Goal: Task Accomplishment & Management: Use online tool/utility

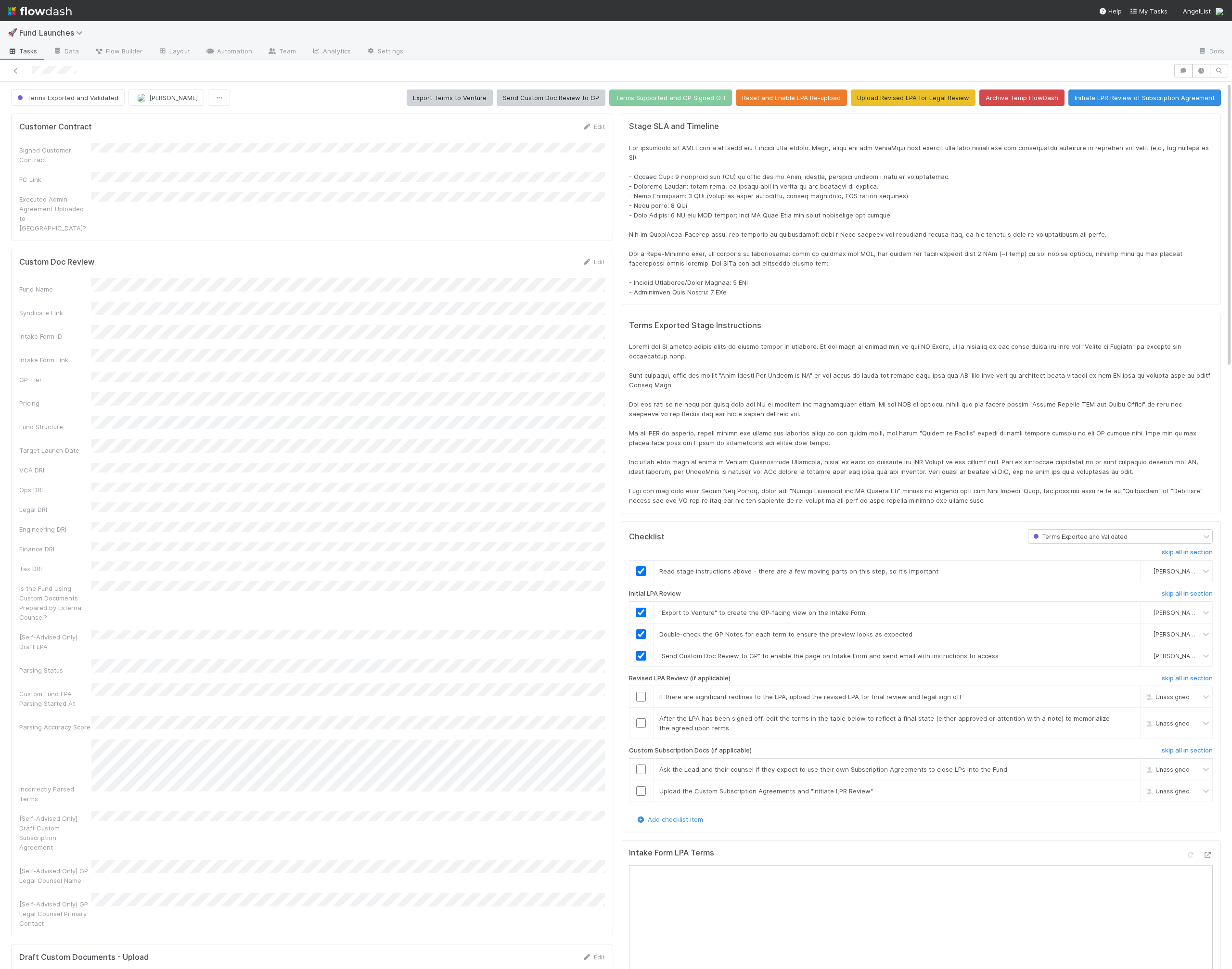
scroll to position [195, 1193]
click at [119, 52] on span "Flow Builder" at bounding box center [118, 51] width 48 height 10
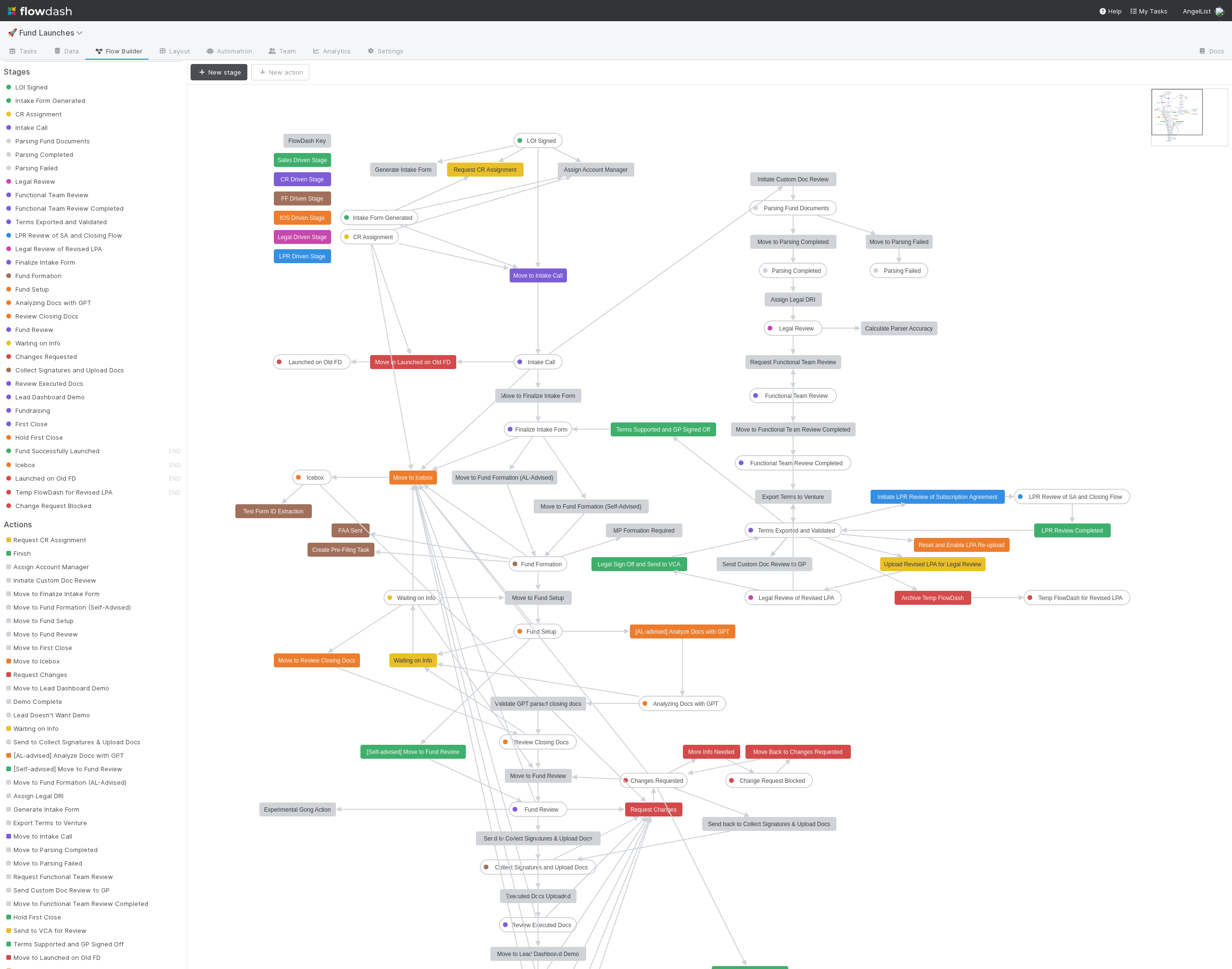
scroll to position [23, 0]
click at [46, 823] on span "Export Terms to Venture" at bounding box center [45, 821] width 83 height 7
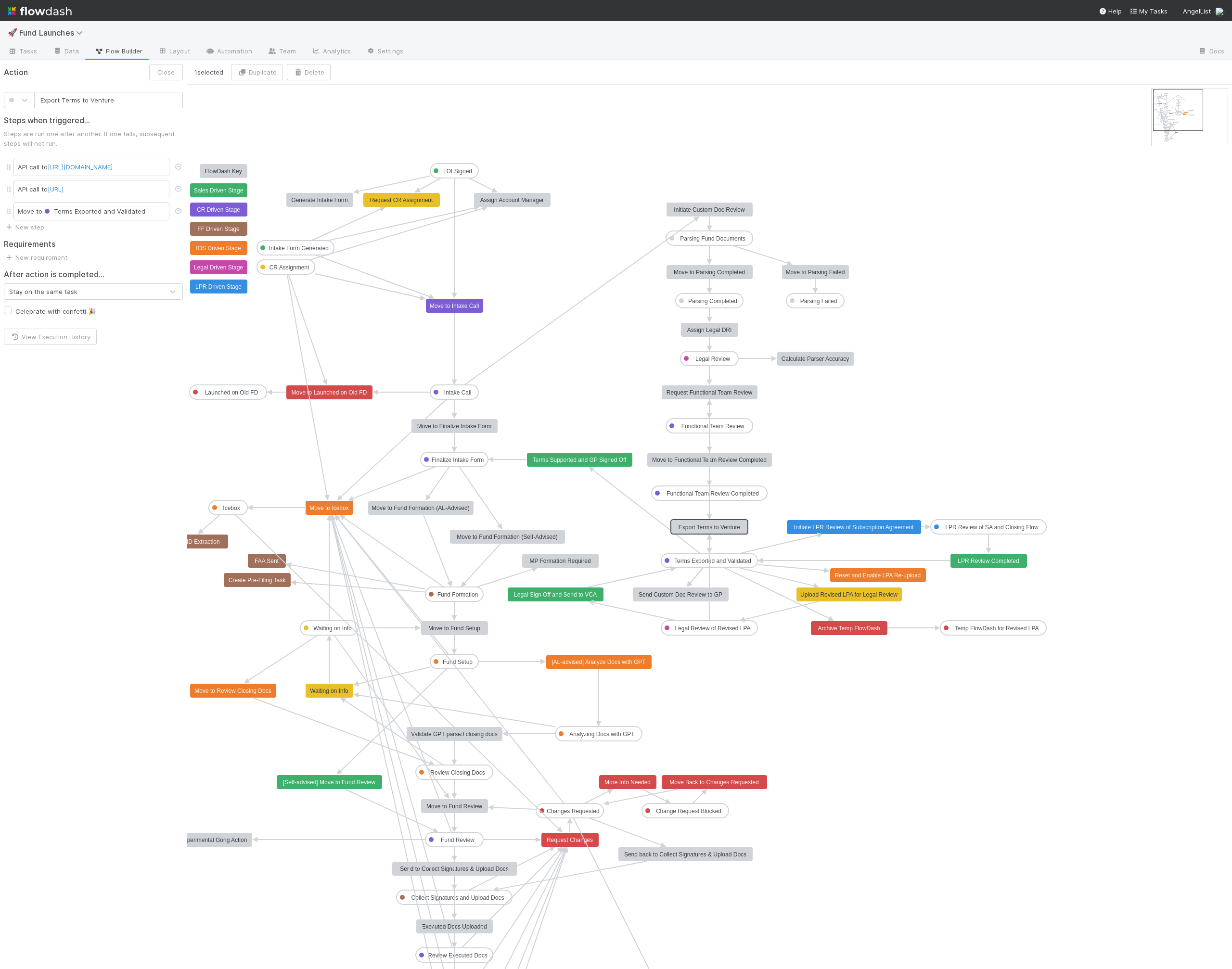
click at [713, 530] on text "Export Terms to Venture" at bounding box center [709, 527] width 62 height 7
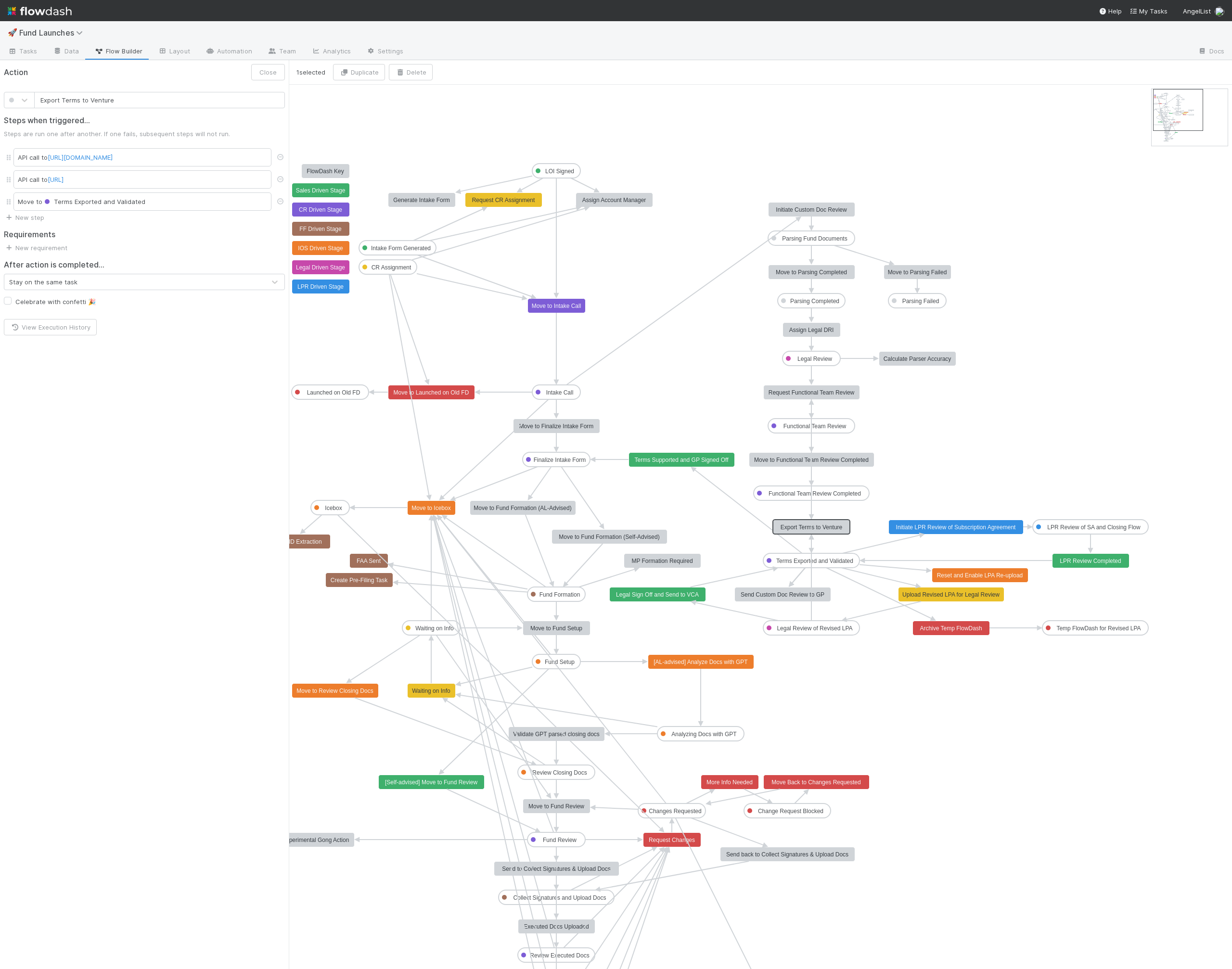
drag, startPoint x: 186, startPoint y: 197, endPoint x: 294, endPoint y: 188, distance: 108.4
click at [294, 188] on div "1 selected Duplicate Delete LOI Signed Intake Form Generated CR Assignment Inta…" at bounding box center [616, 514] width 1232 height 909
click at [243, 185] on div "API call to [URL]" at bounding box center [142, 179] width 258 height 18
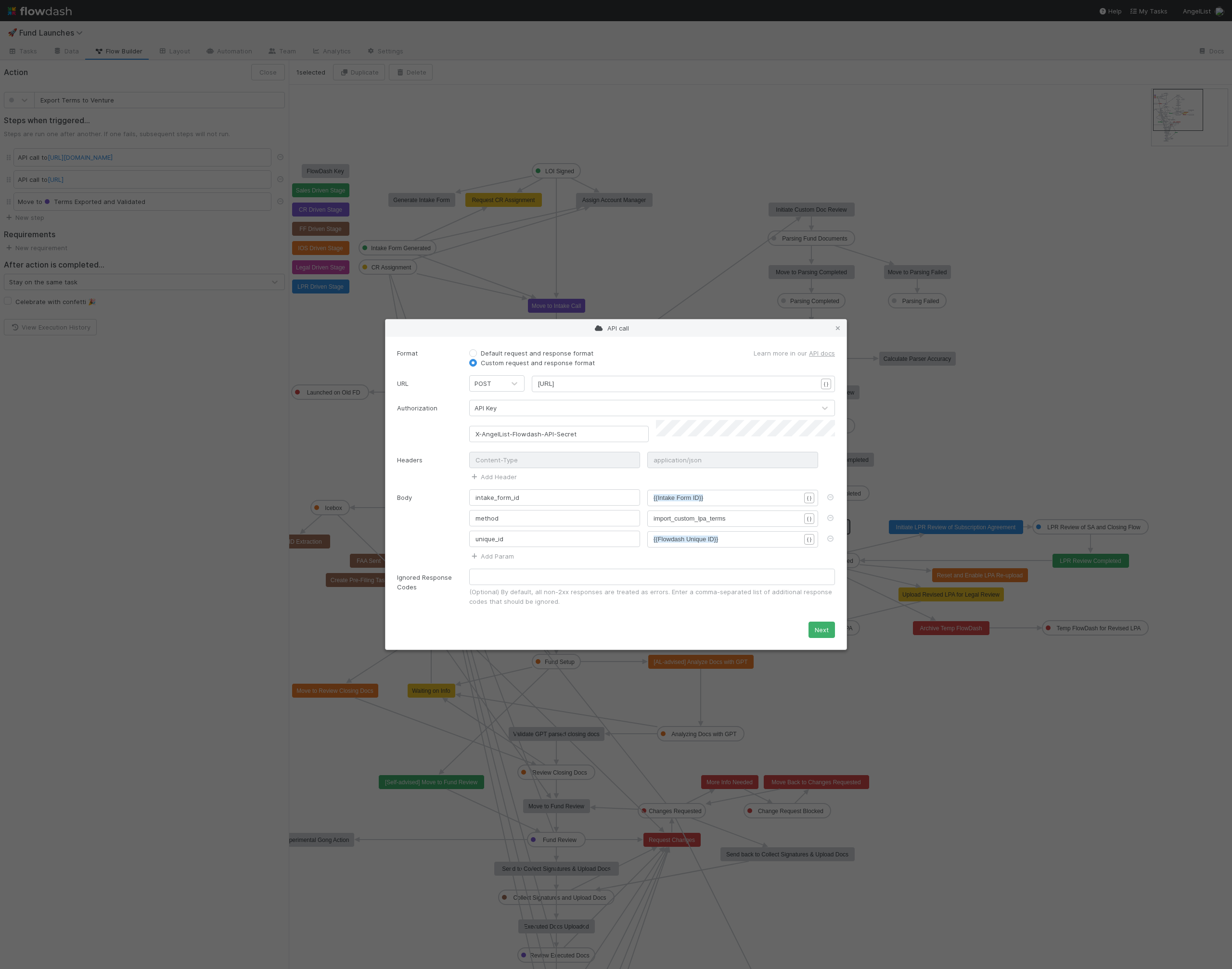
click at [838, 337] on div "API call" at bounding box center [616, 328] width 461 height 17
click at [838, 332] on icon at bounding box center [837, 328] width 10 height 6
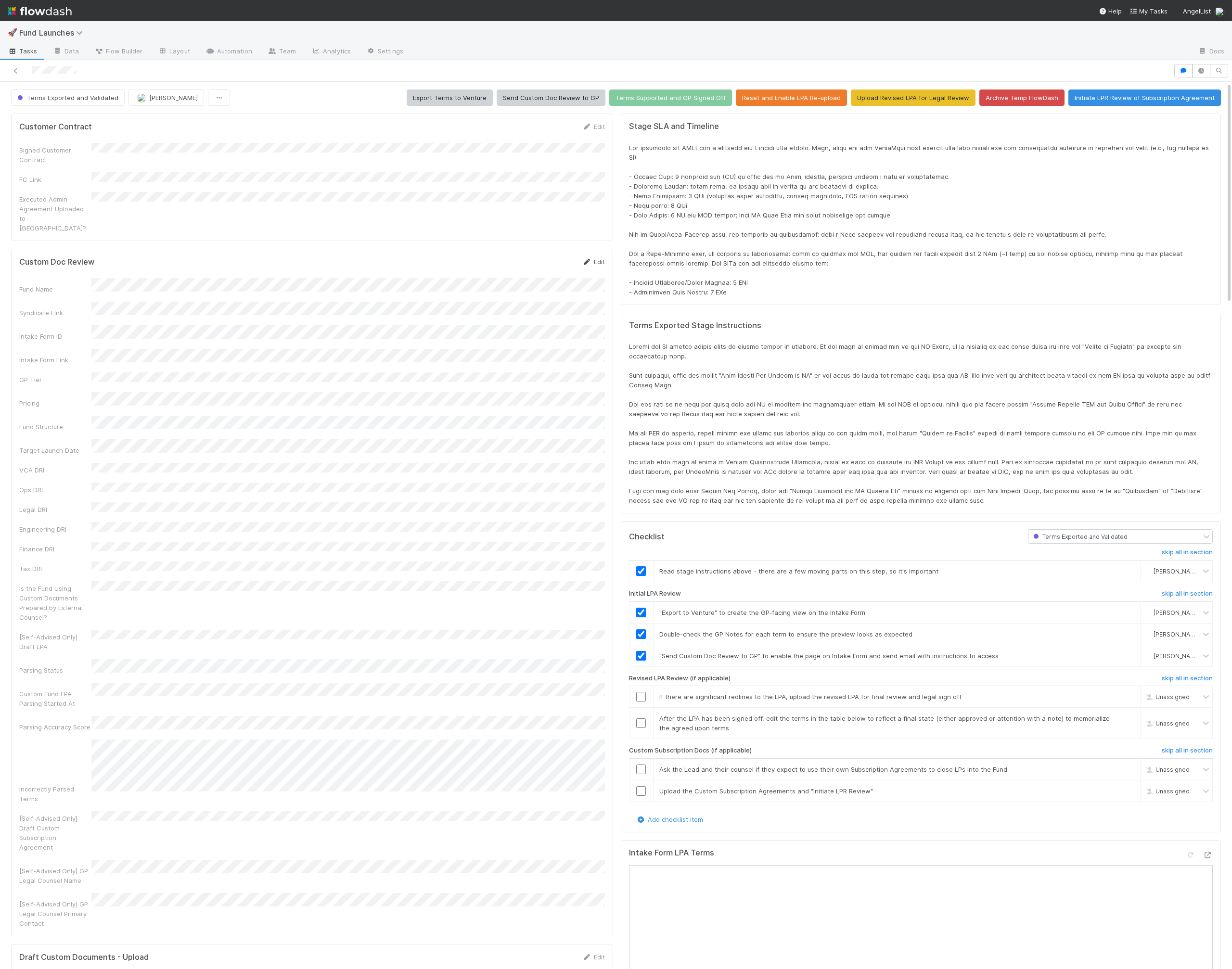
click at [594, 258] on link "Edit" at bounding box center [593, 261] width 22 height 7
click at [585, 257] on button "Cancel" at bounding box center [588, 265] width 34 height 16
click at [180, 48] on link "Layout" at bounding box center [174, 52] width 48 height 16
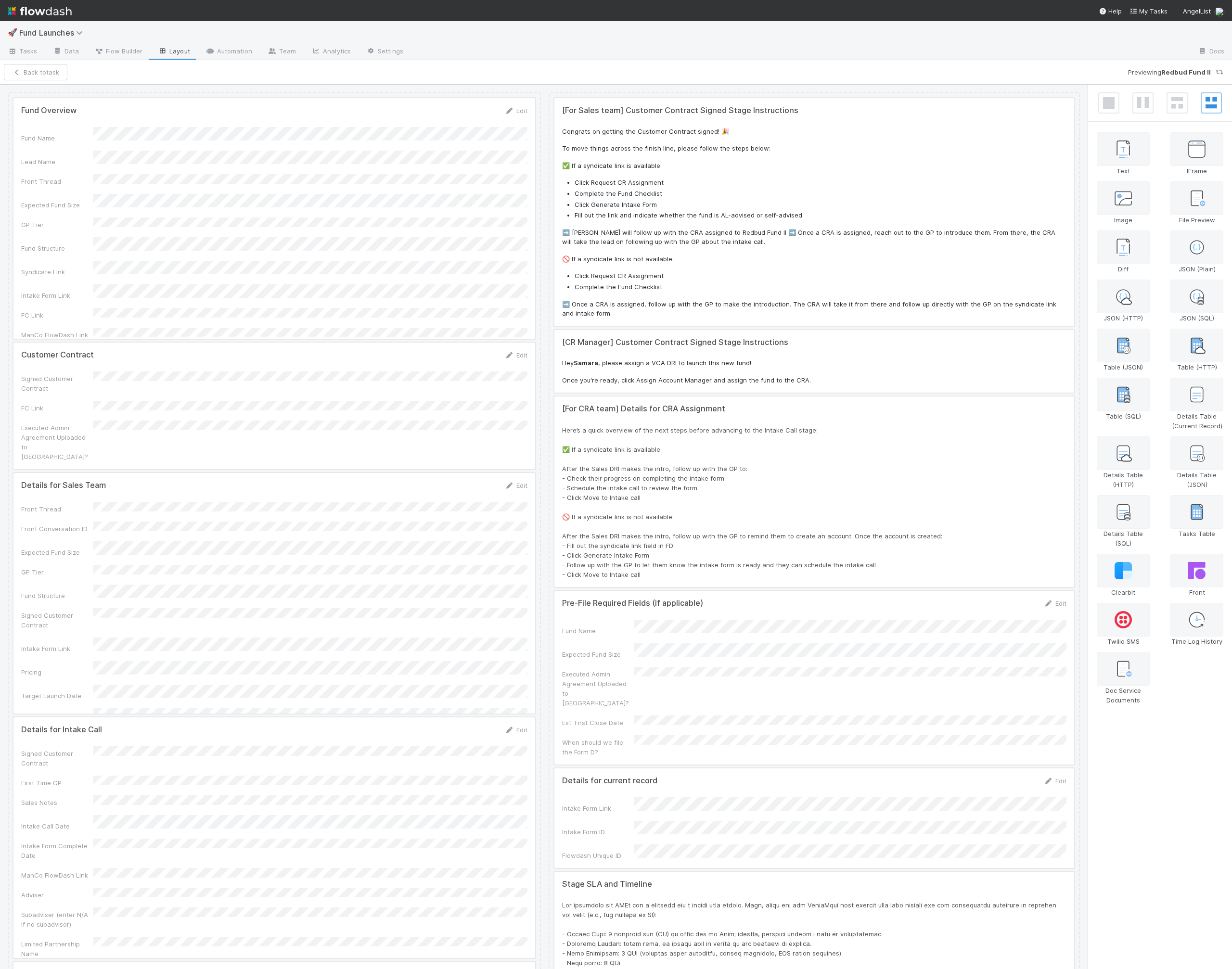
scroll to position [195, 1045]
click at [519, 115] on div at bounding box center [274, 218] width 521 height 240
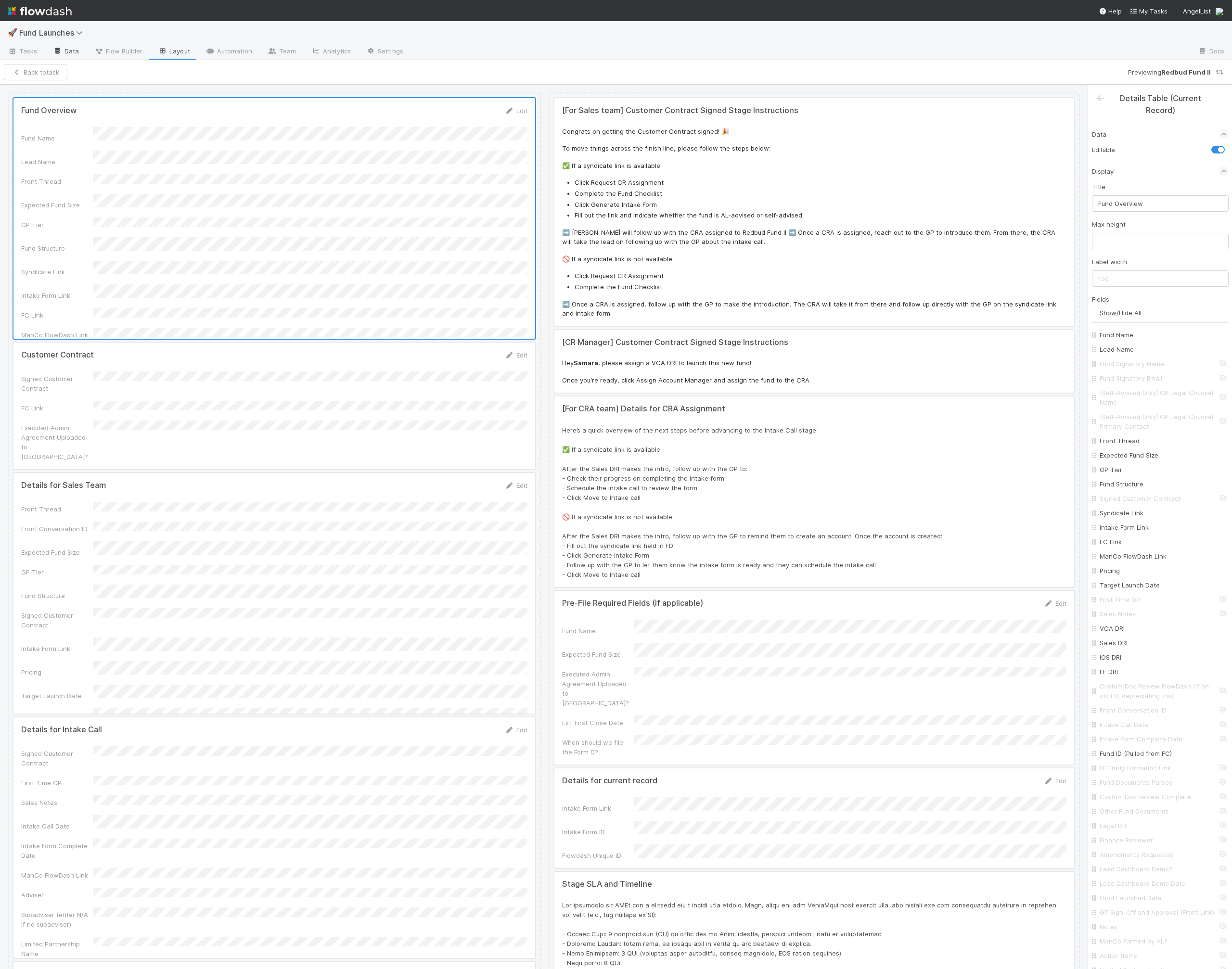
click at [73, 55] on link "Data" at bounding box center [65, 52] width 41 height 16
